Goal: Information Seeking & Learning: Learn about a topic

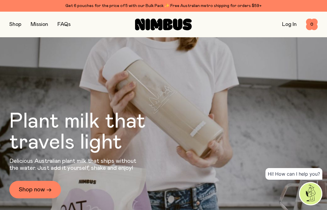
click at [36, 26] on link "Mission" at bounding box center [39, 24] width 17 height 5
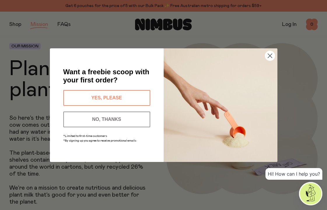
click at [270, 55] on icon "Close dialog" at bounding box center [270, 56] width 4 height 4
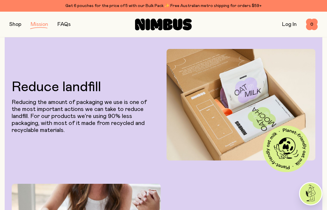
scroll to position [411, 0]
click at [64, 25] on link "FAQs" at bounding box center [63, 24] width 13 height 5
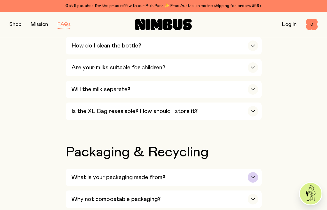
scroll to position [475, 0]
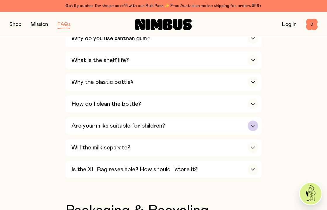
click at [120, 127] on h3 "Are your milks suitable for children?" at bounding box center [118, 125] width 94 height 7
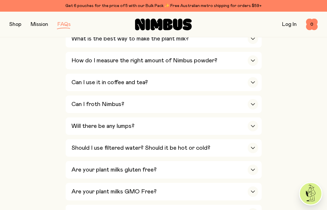
scroll to position [294, 0]
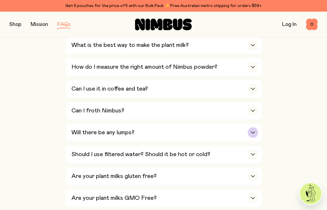
click at [119, 135] on h3 "Will there be any lumps?" at bounding box center [102, 132] width 63 height 7
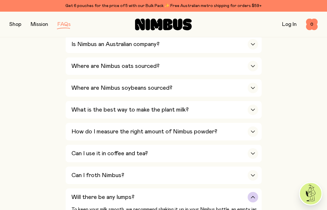
scroll to position [228, 0]
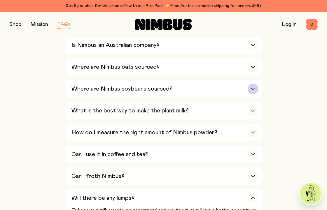
click at [107, 90] on h3 "Where are Nimbus soybeans sourced?" at bounding box center [121, 88] width 101 height 7
